Goal: Communication & Community: Ask a question

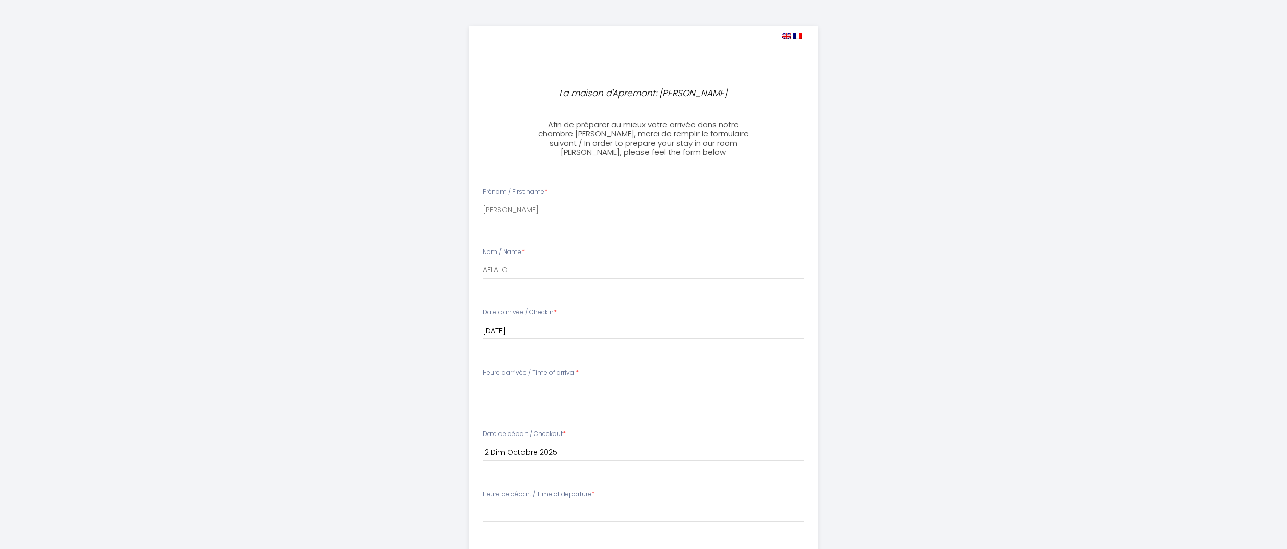
select select
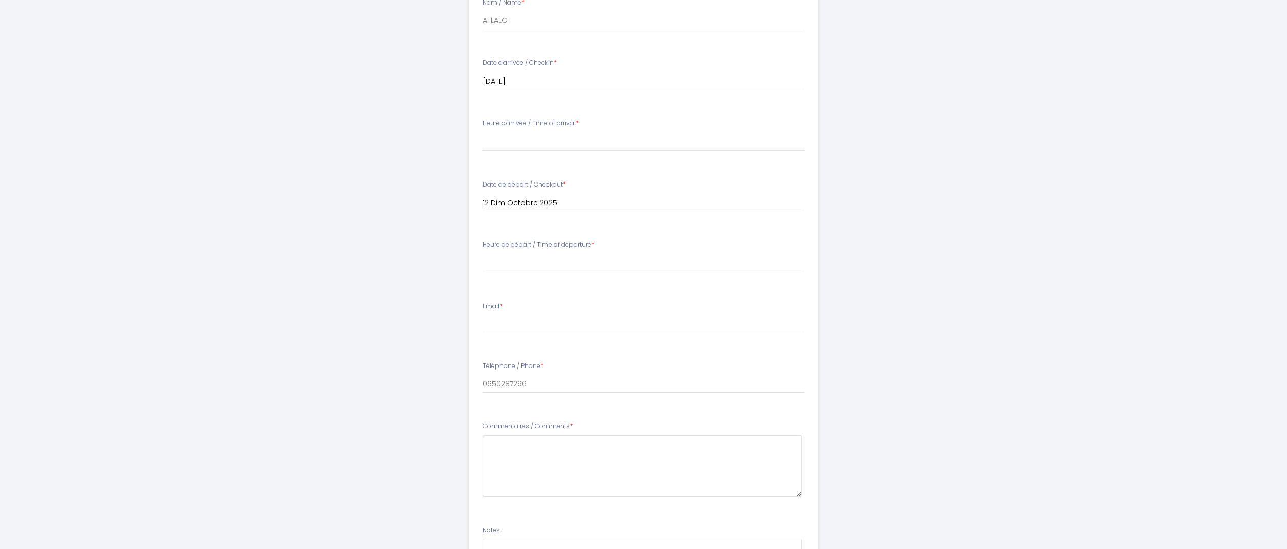
scroll to position [250, 0]
click at [483, 253] on select "00:00 00:30 01:00 01:30 02:00 02:30 03:00 03:30 04:00 04:30 05:00 05:30 06:00 0…" at bounding box center [644, 262] width 322 height 19
select select "09:30"
click option "09:30" at bounding box center [0, 0] width 0 height 0
click at [552, 309] on div "Email *" at bounding box center [644, 317] width 336 height 32
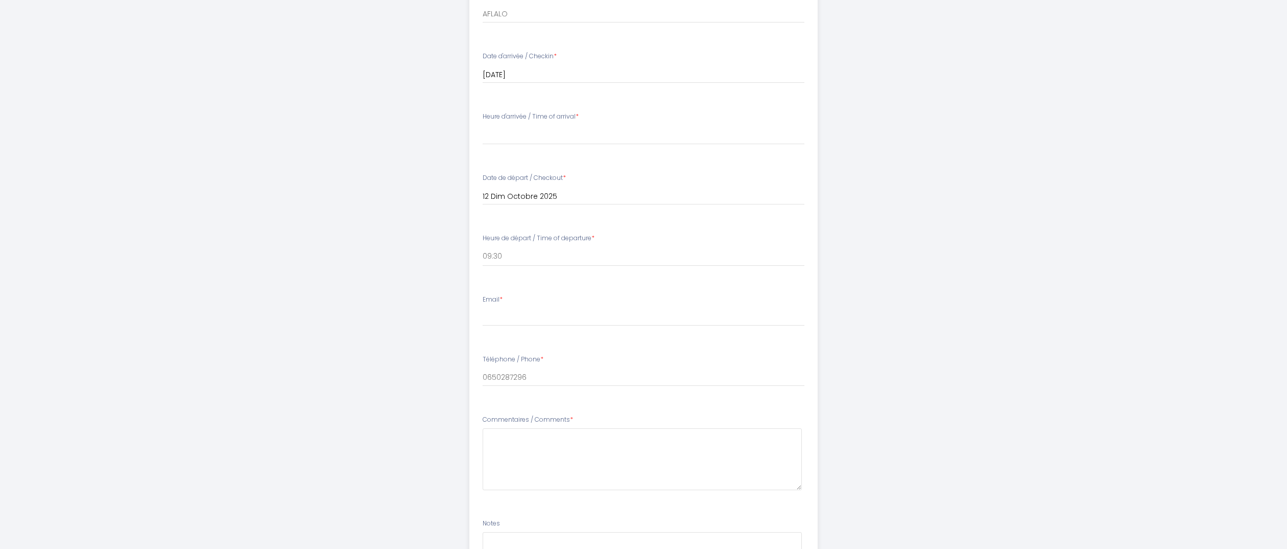
click at [491, 304] on div "Email *" at bounding box center [644, 311] width 336 height 32
click at [491, 302] on label "Email *" at bounding box center [493, 302] width 20 height 10
click at [491, 310] on input "Email *" at bounding box center [644, 319] width 322 height 18
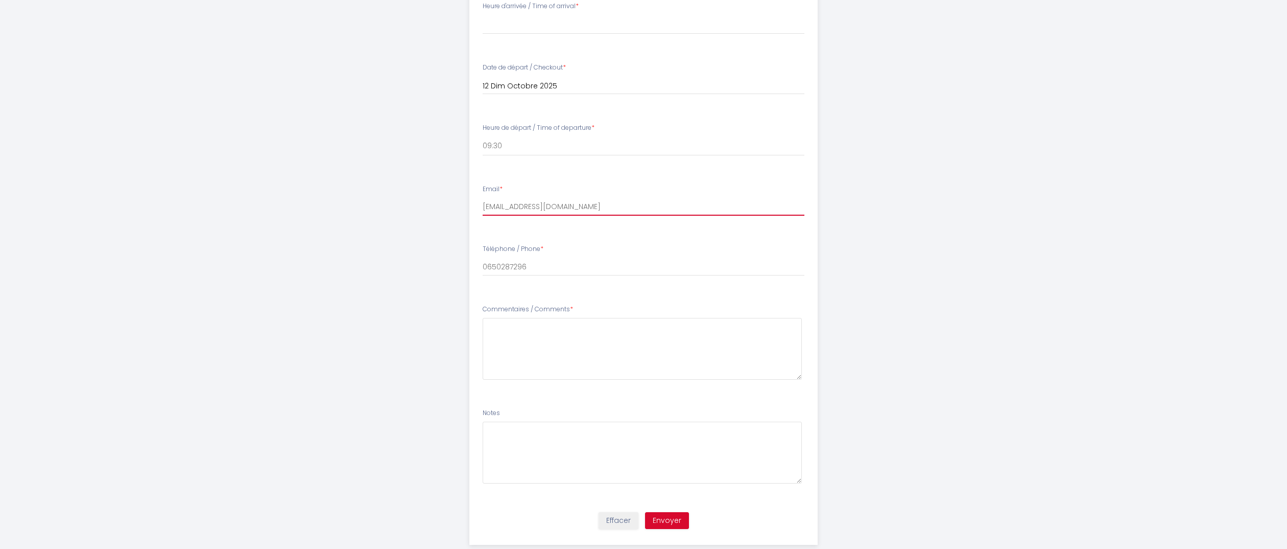
scroll to position [388, 0]
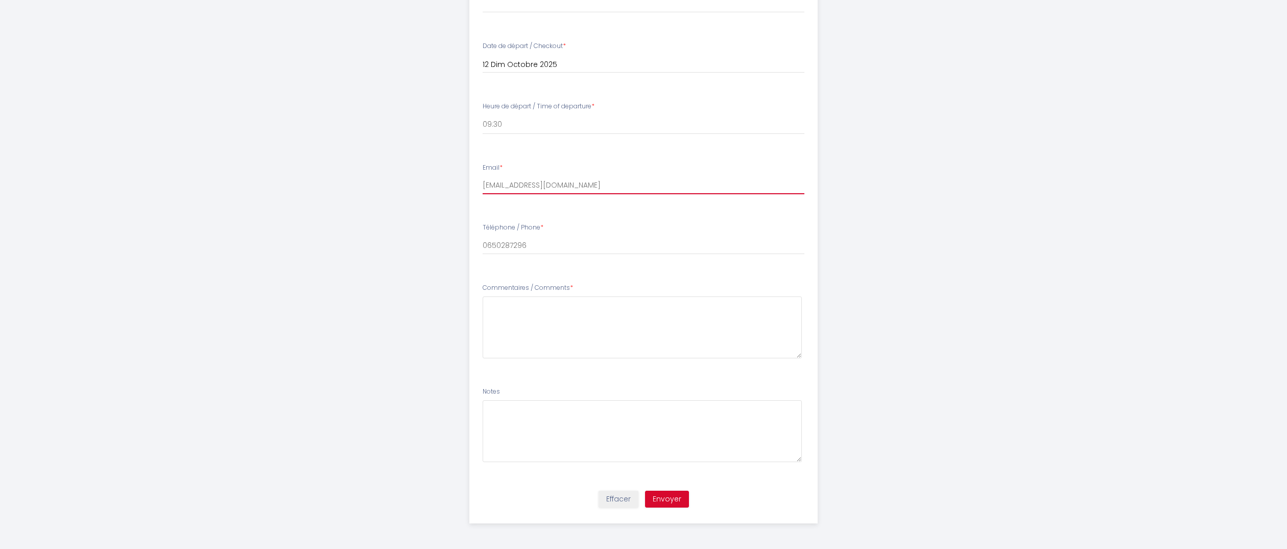
type input "[EMAIL_ADDRESS][DOMAIN_NAME]"
click at [535, 316] on Comments8 at bounding box center [643, 327] width 320 height 62
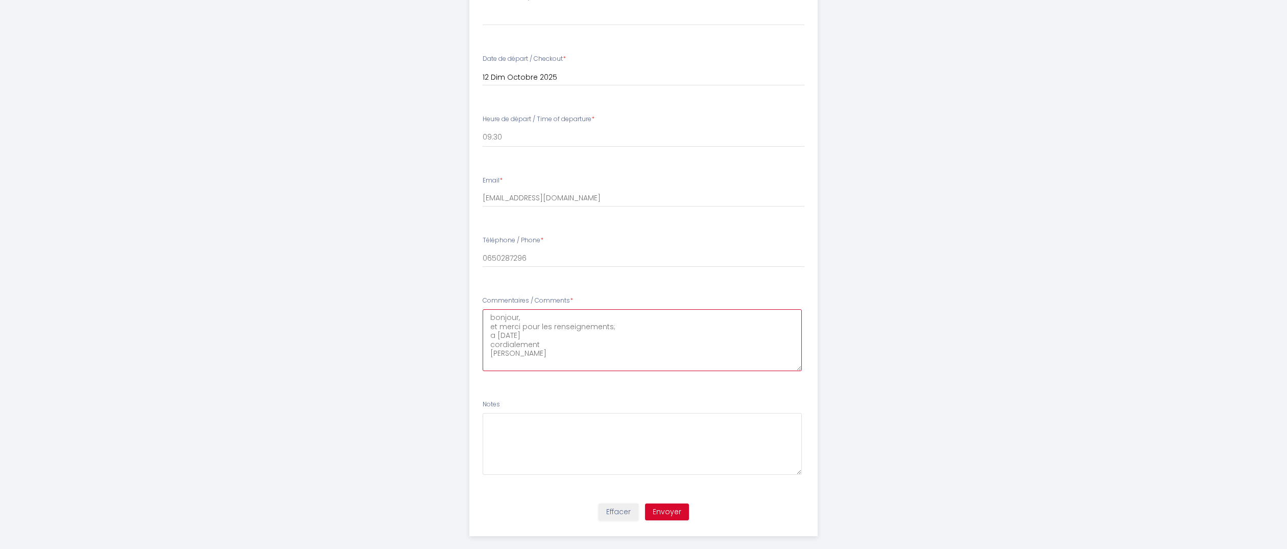
scroll to position [376, 0]
type Comments8 "bonjour, et merci pour les renseignements; a [DATE] cordialement [PERSON_NAME]"
click at [661, 509] on button "Envoyer" at bounding box center [667, 511] width 44 height 17
click at [661, 509] on button "Envoyer" at bounding box center [667, 508] width 44 height 17
click at [662, 457] on textarea at bounding box center [643, 444] width 320 height 62
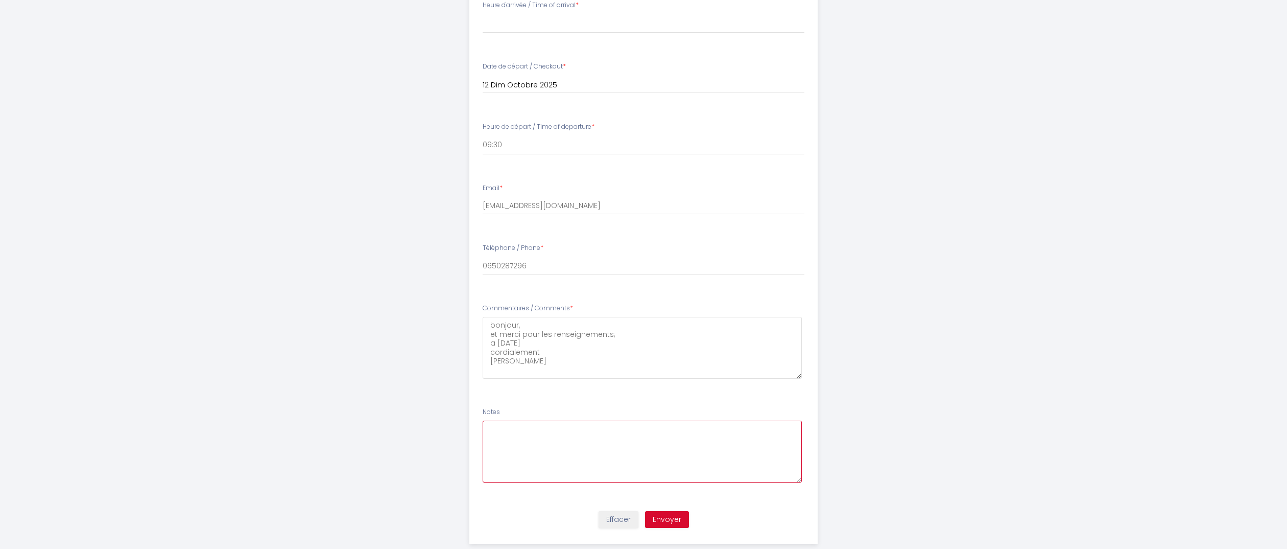
scroll to position [366, 0]
click at [663, 521] on button "Envoyer" at bounding box center [667, 515] width 44 height 17
click at [652, 462] on textarea at bounding box center [643, 451] width 320 height 62
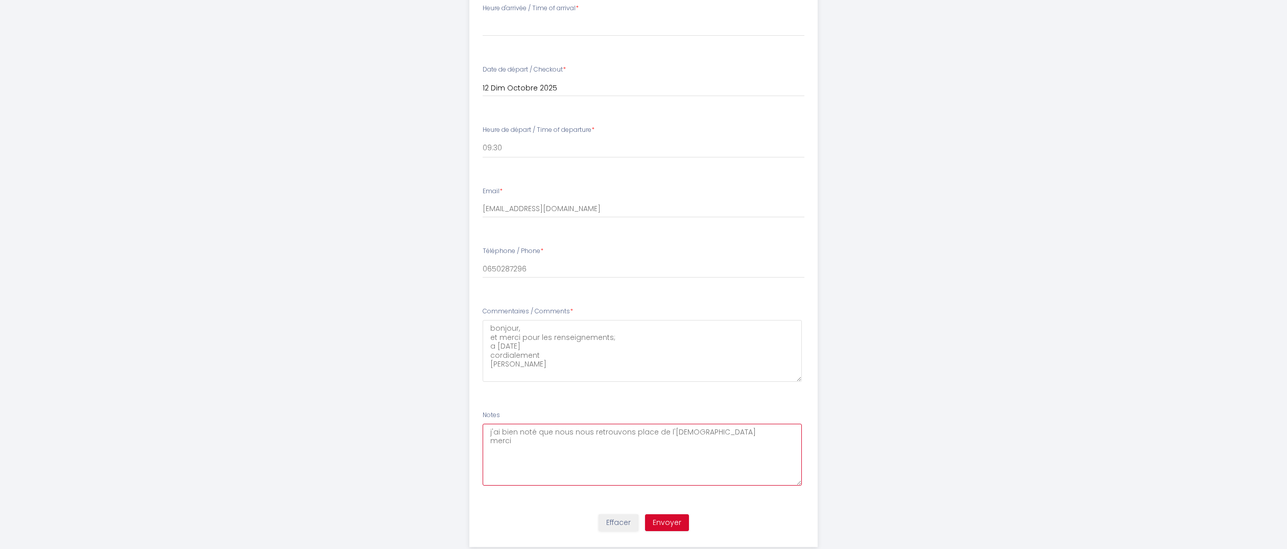
type textarea "j'ai bien noté que nous nous retrouvons place de l'[DEMOGRAPHIC_DATA] merci"
click at [662, 527] on button "Envoyer" at bounding box center [667, 522] width 44 height 17
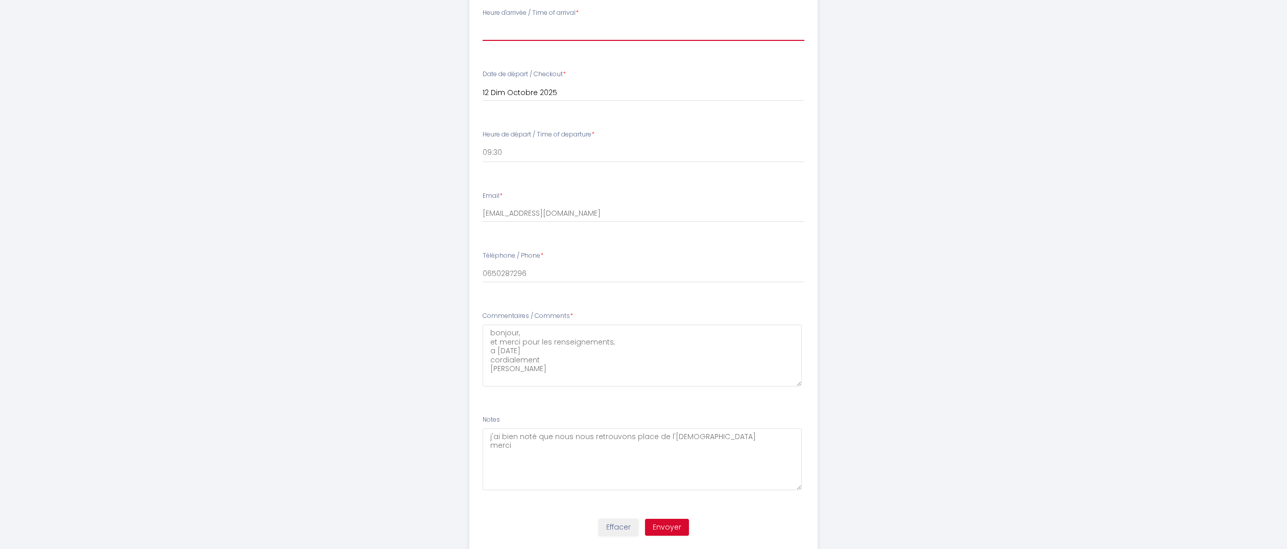
scroll to position [359, 0]
click at [665, 526] on button "Envoyer" at bounding box center [667, 528] width 44 height 17
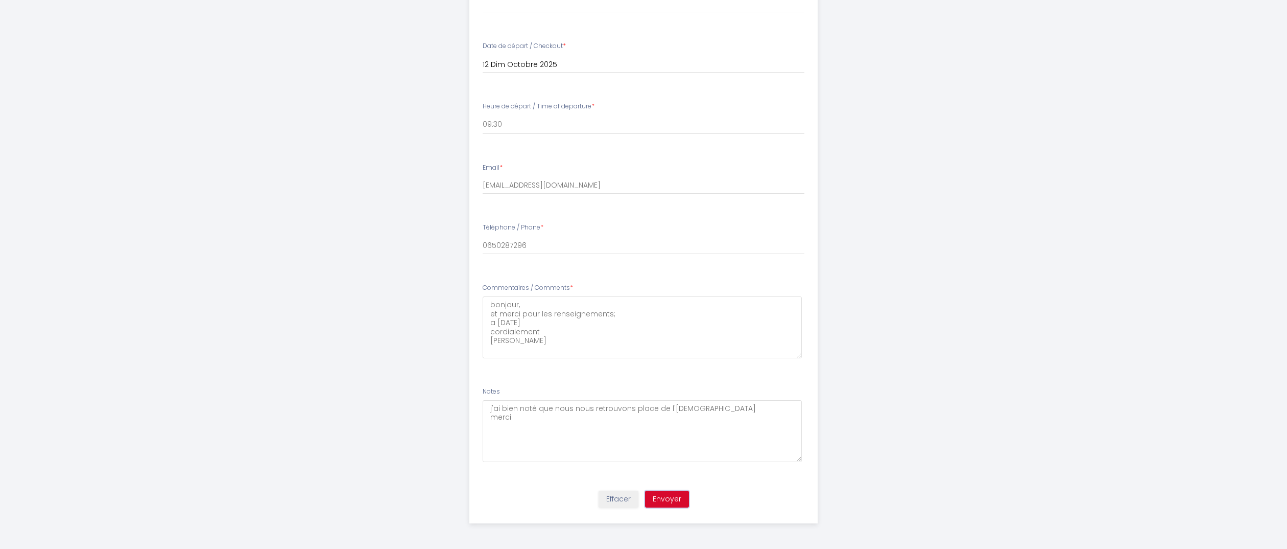
click at [663, 495] on button "Envoyer" at bounding box center [667, 498] width 44 height 17
click at [663, 497] on button "Envoyer" at bounding box center [667, 498] width 44 height 17
click at [663, 496] on button "Envoyer" at bounding box center [667, 498] width 44 height 17
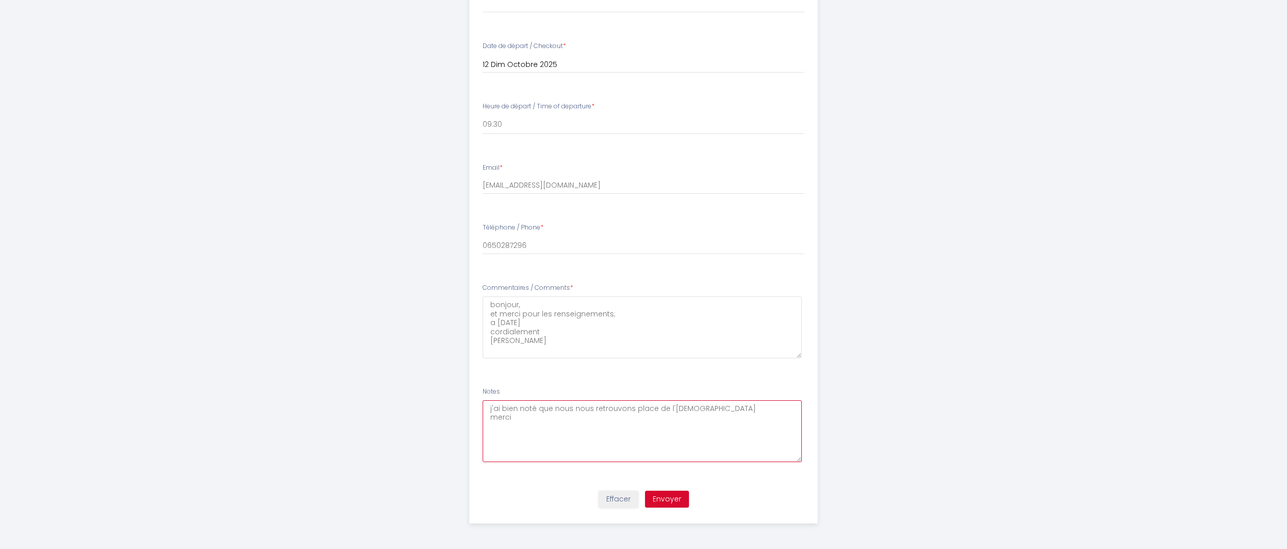
click at [665, 451] on textarea "j'ai bien noté que nous nous retrouvons place de l'[DEMOGRAPHIC_DATA] merci" at bounding box center [643, 431] width 320 height 62
click at [657, 503] on button "Envoyer" at bounding box center [667, 503] width 44 height 17
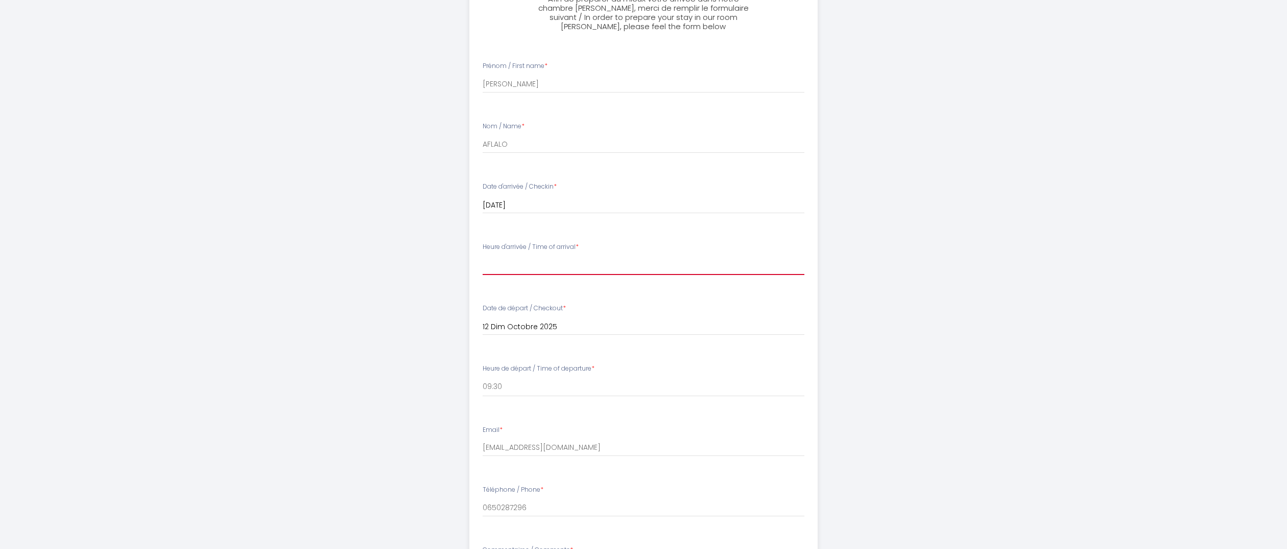
scroll to position [129, 0]
click at [483, 252] on select "15:00 15:30 16:00 16:30 17:00 17:30 18:00 18:30 19:00 19:30 20:00 20:30 21:00" at bounding box center [644, 261] width 322 height 19
select select "16:30"
click option "16:30" at bounding box center [0, 0] width 0 height 0
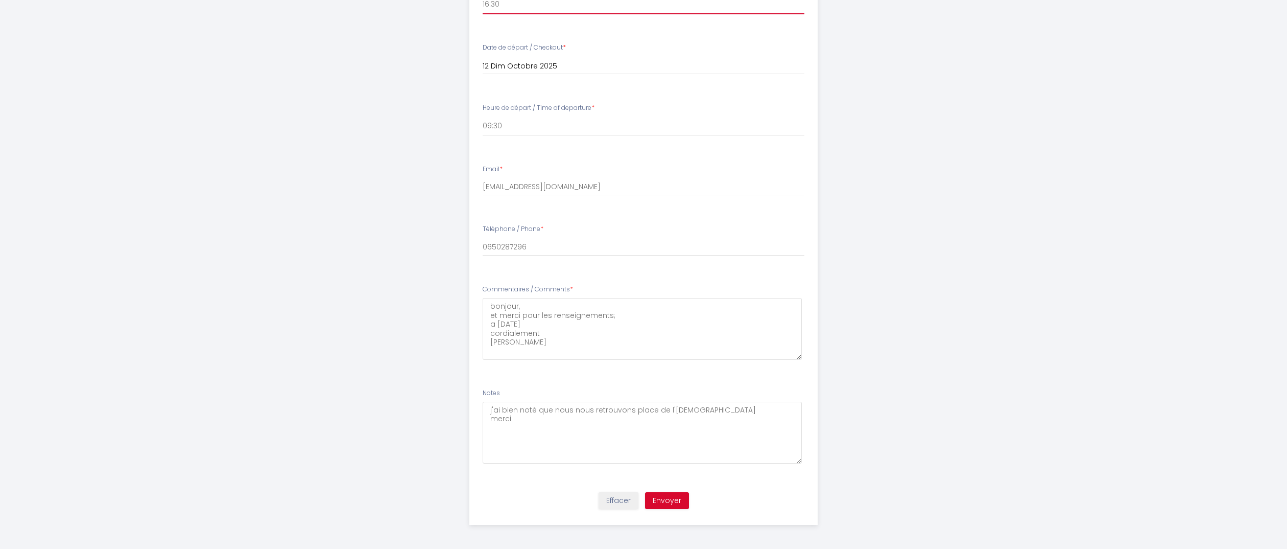
scroll to position [388, 0]
click at [662, 496] on button "Envoyer" at bounding box center [667, 498] width 44 height 17
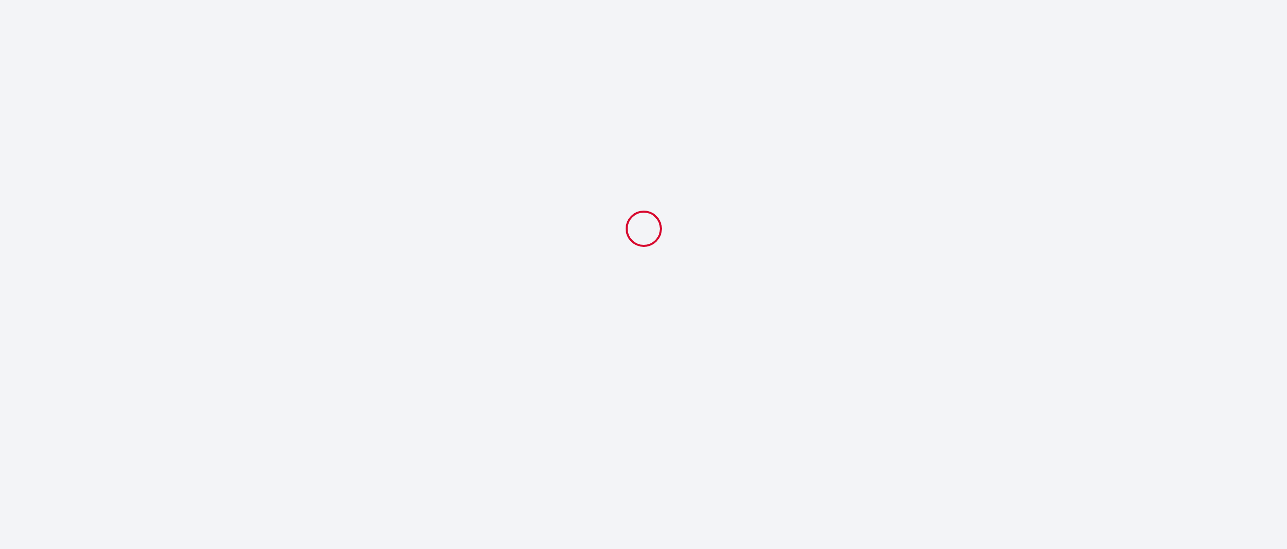
select select "16:30"
select select "09:30"
